Goal: Use online tool/utility: Use online tool/utility

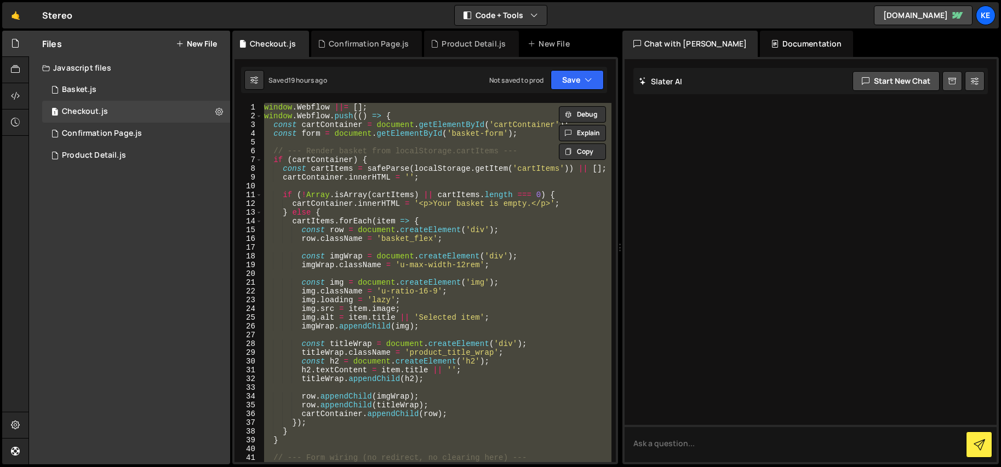
click at [469, 178] on div "window . Webflow ||= [ ] ; window . Webflow . push (( ) => { const cartContaine…" at bounding box center [436, 282] width 349 height 359
type textarea "cartContainer.innerHTML = '';"
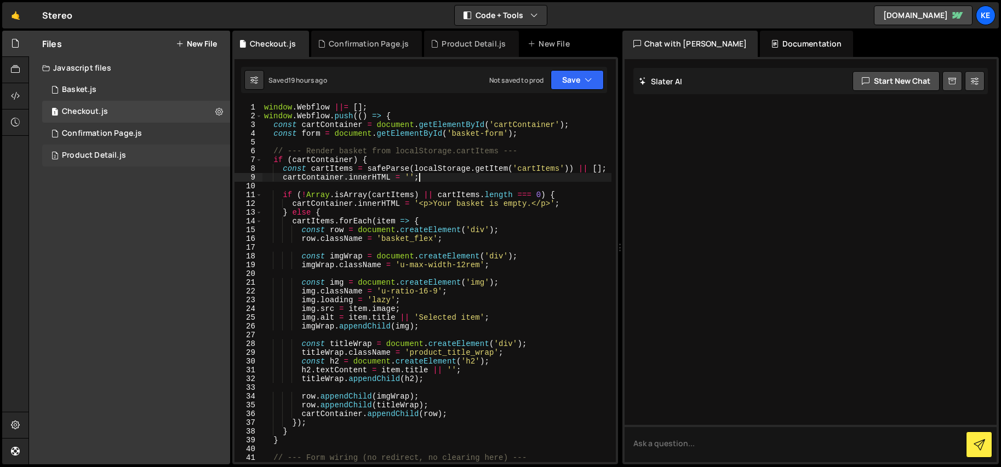
click at [99, 152] on div "Product Detail.js" at bounding box center [94, 156] width 64 height 10
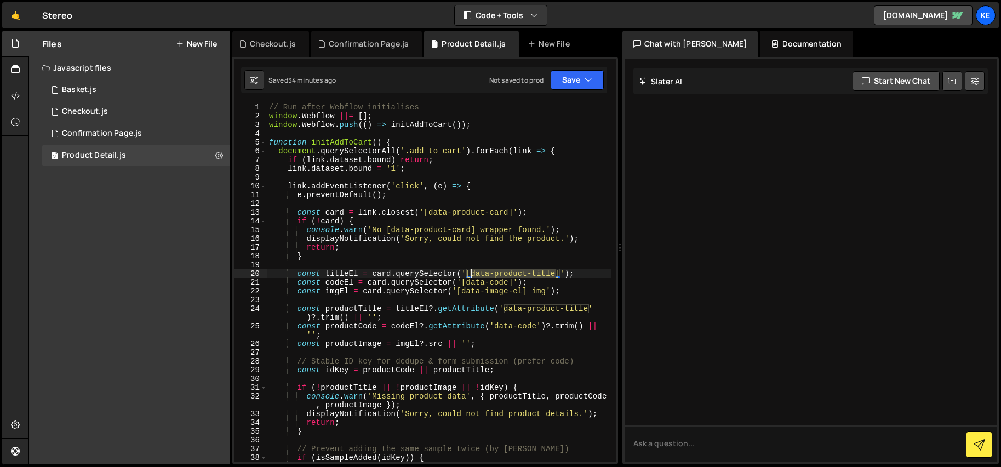
drag, startPoint x: 555, startPoint y: 274, endPoint x: 472, endPoint y: 274, distance: 82.7
click at [472, 274] on div "// Run after Webflow initialises window . Webflow ||= [ ] ; window . Webflow . …" at bounding box center [439, 291] width 345 height 377
drag, startPoint x: 507, startPoint y: 284, endPoint x: 468, endPoint y: 284, distance: 38.9
click at [468, 284] on div "// Run after Webflow initialises window . Webflow ||= [ ] ; window . Webflow . …" at bounding box center [439, 291] width 345 height 377
drag, startPoint x: 521, startPoint y: 292, endPoint x: 463, endPoint y: 291, distance: 58.1
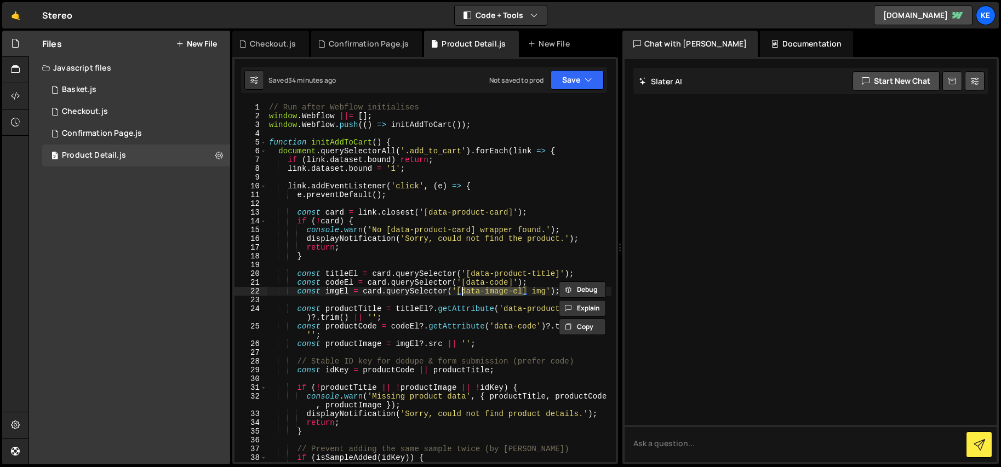
click at [463, 291] on div "// Run after Webflow initialises window . Webflow ||= [ ] ; window . Webflow . …" at bounding box center [439, 291] width 345 height 377
click at [512, 286] on div "// Run after Webflow initialises window . Webflow ||= [ ] ; window . Webflow . …" at bounding box center [439, 291] width 345 height 377
drag, startPoint x: 554, startPoint y: 275, endPoint x: 473, endPoint y: 275, distance: 81.6
click at [473, 275] on div "// Run after Webflow initialises window . Webflow ||= [ ] ; window . Webflow . …" at bounding box center [439, 291] width 345 height 377
type textarea "const titleEl = card.querySelector('[data-product-title]');"
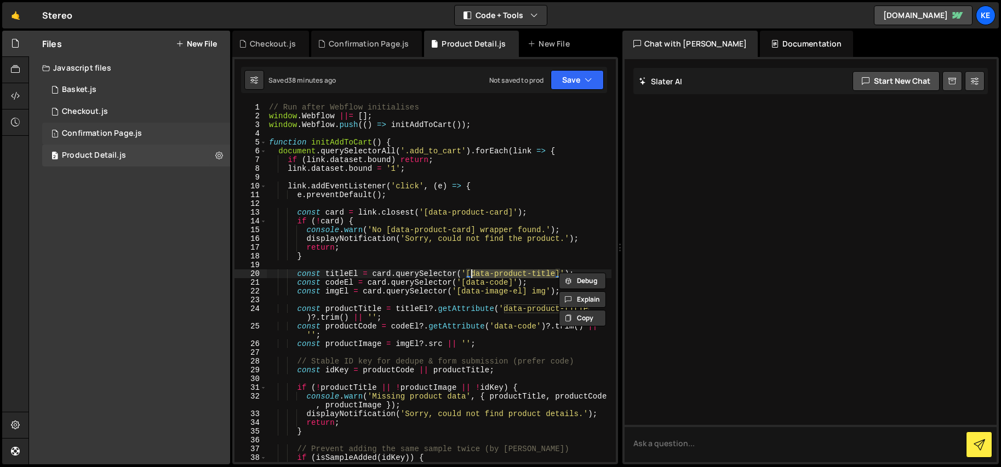
click at [88, 130] on div "Confirmation Page.js" at bounding box center [102, 134] width 80 height 10
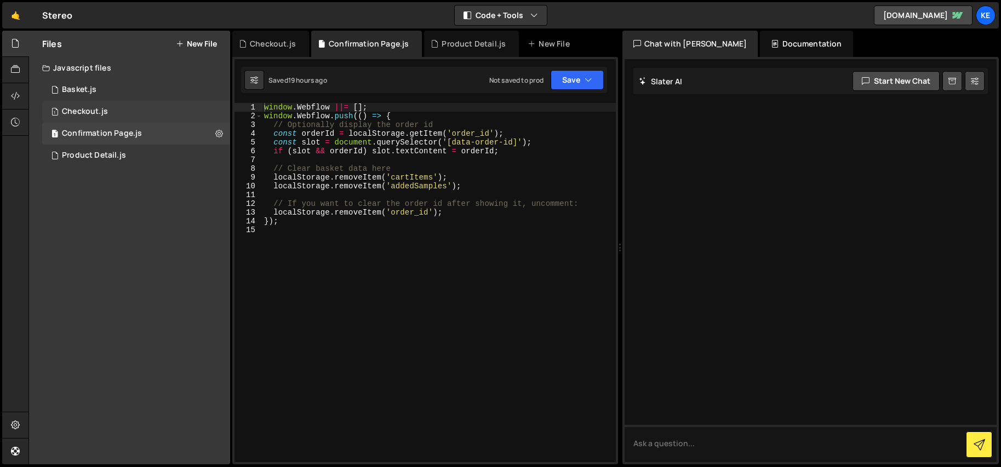
click at [72, 106] on div "1 Checkout.js 0" at bounding box center [136, 112] width 188 height 22
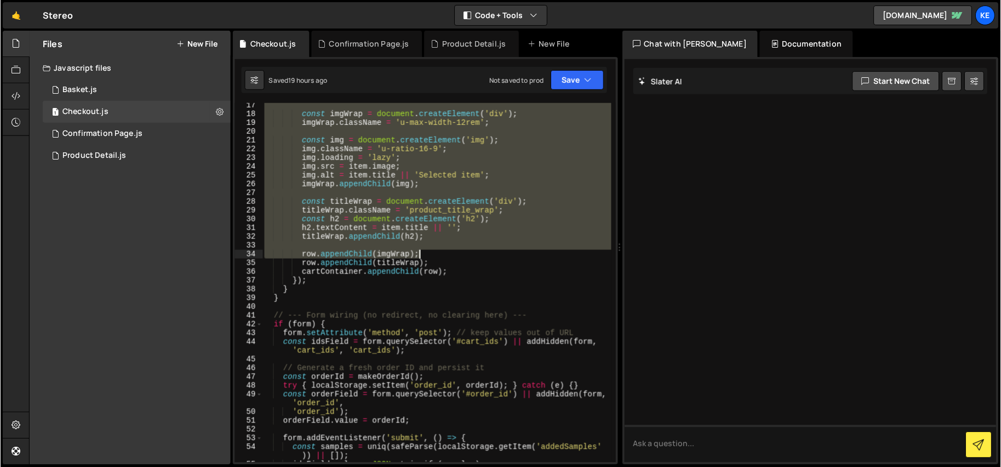
scroll to position [142, 0]
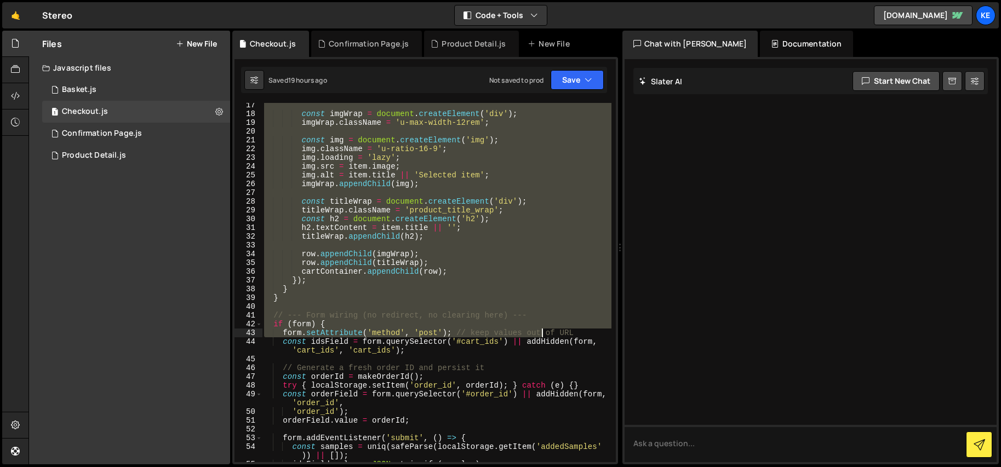
drag, startPoint x: 265, startPoint y: 107, endPoint x: 542, endPoint y: 334, distance: 358.1
click at [542, 334] on div "const imgWrap = document . createElement ( 'div' ) ; imgWrap . className = 'u-m…" at bounding box center [436, 289] width 349 height 377
type textarea "if (form) { form.setAttribute('method', 'post'); // keep values out of URL"
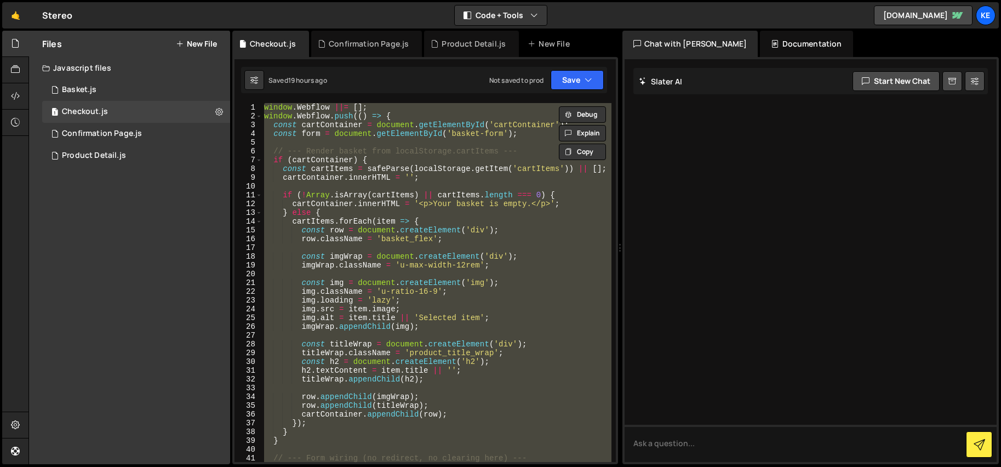
scroll to position [0, 0]
click at [474, 277] on div "window . Webflow ||= [ ] ; window . Webflow . push (( ) => { const cartContaine…" at bounding box center [436, 282] width 349 height 359
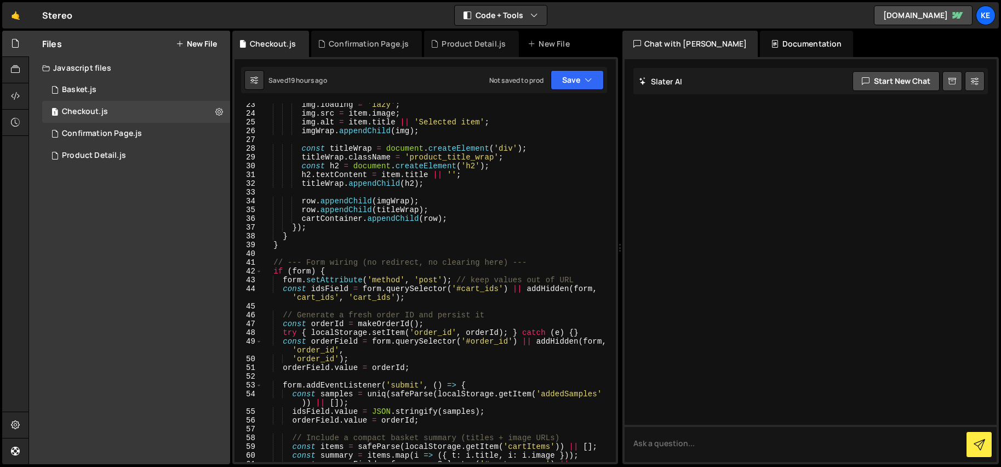
scroll to position [243, 0]
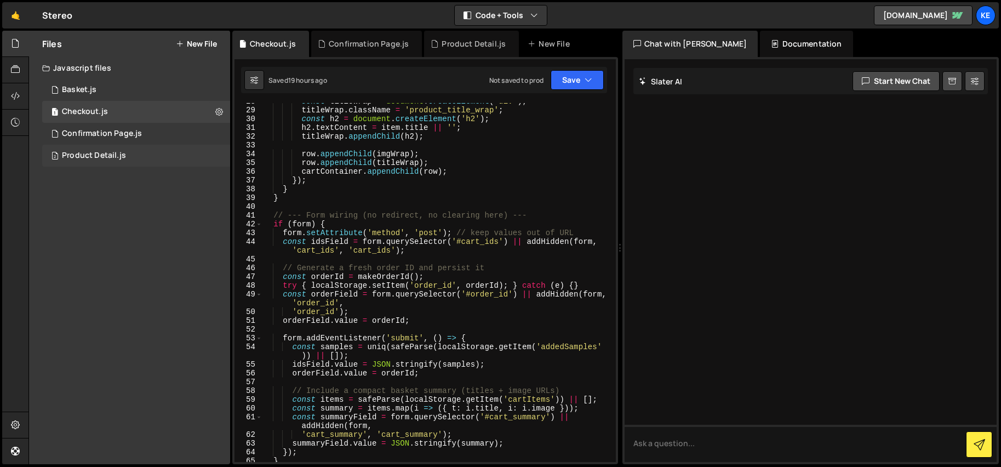
click at [101, 152] on div "Product Detail.js" at bounding box center [94, 156] width 64 height 10
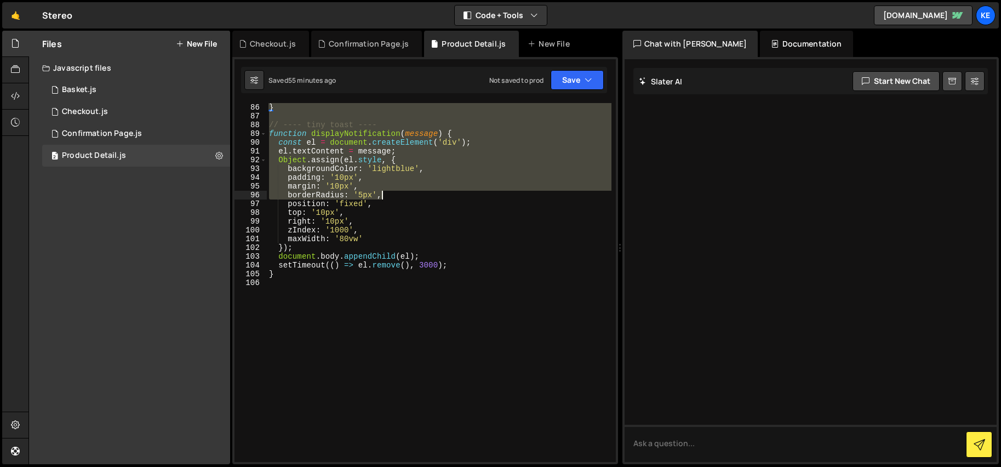
scroll to position [781, 0]
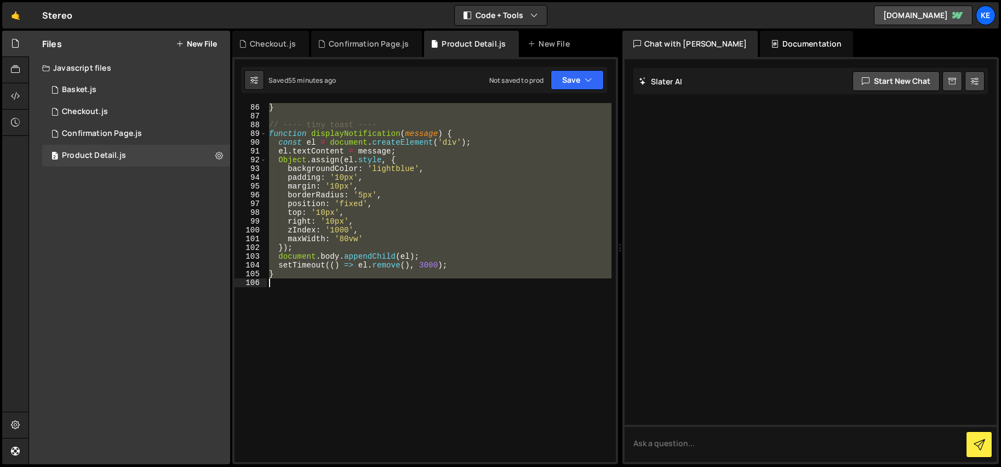
drag, startPoint x: 270, startPoint y: 107, endPoint x: 457, endPoint y: 315, distance: 279.6
click at [457, 315] on div "} // ---- tiny toast ---- function displayNotification ( message ) { const el =…" at bounding box center [439, 291] width 345 height 376
paste textarea "}"
type textarea "}"
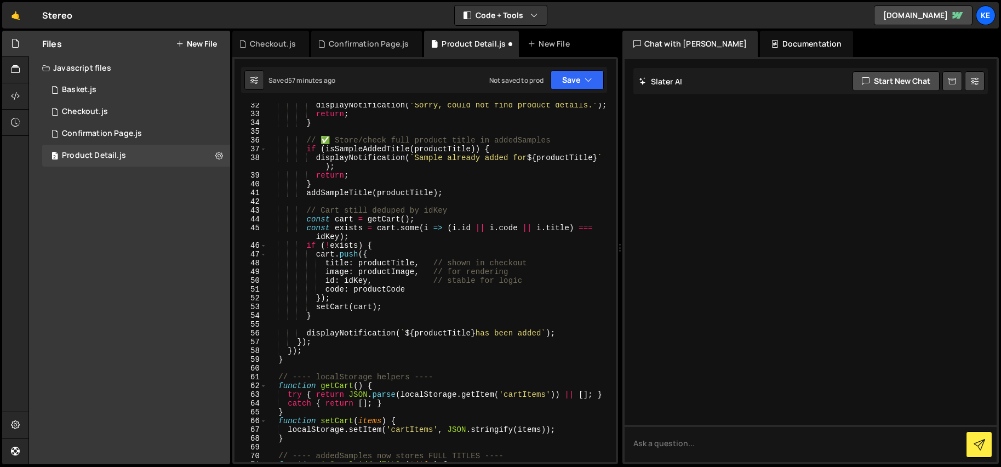
scroll to position [0, 0]
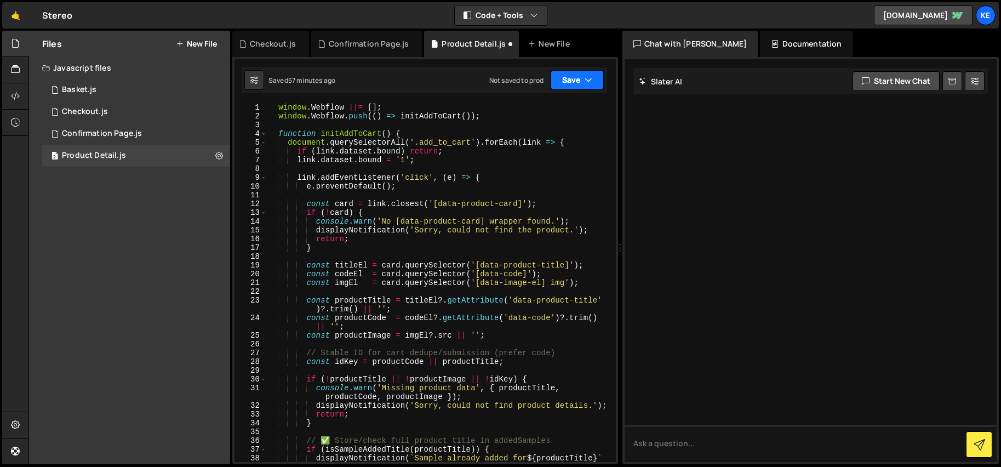
click at [569, 81] on button "Save" at bounding box center [576, 80] width 53 height 20
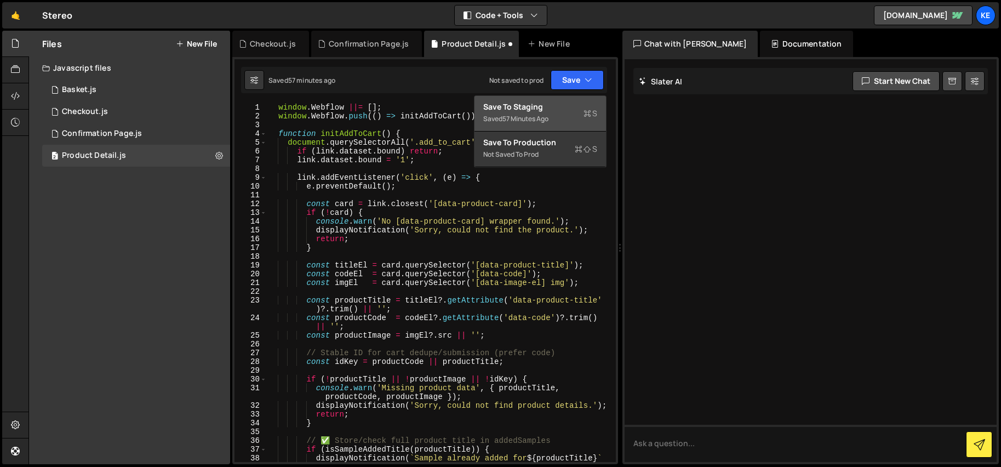
click at [547, 105] on div "Save to Staging S" at bounding box center [540, 106] width 114 height 11
